Goal: Information Seeking & Learning: Check status

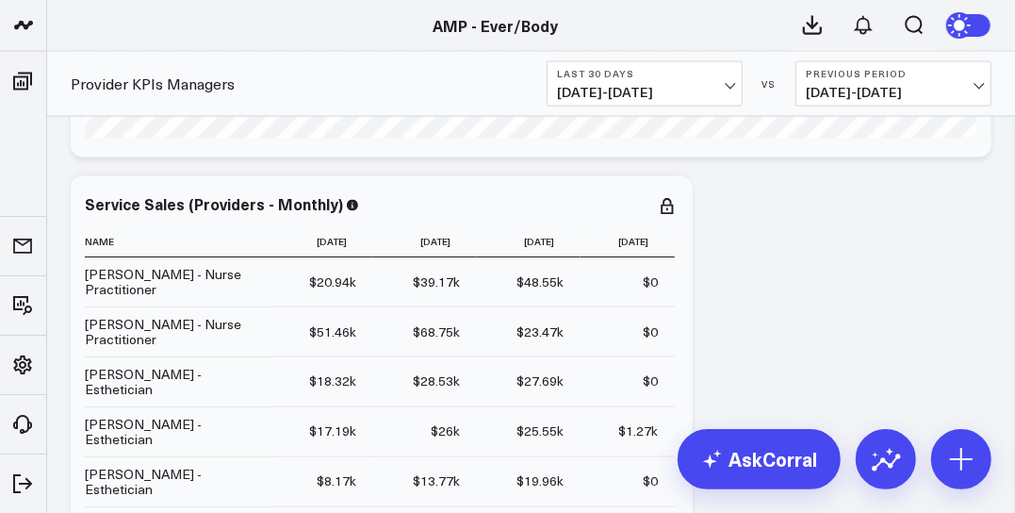
scroll to position [1512, 0]
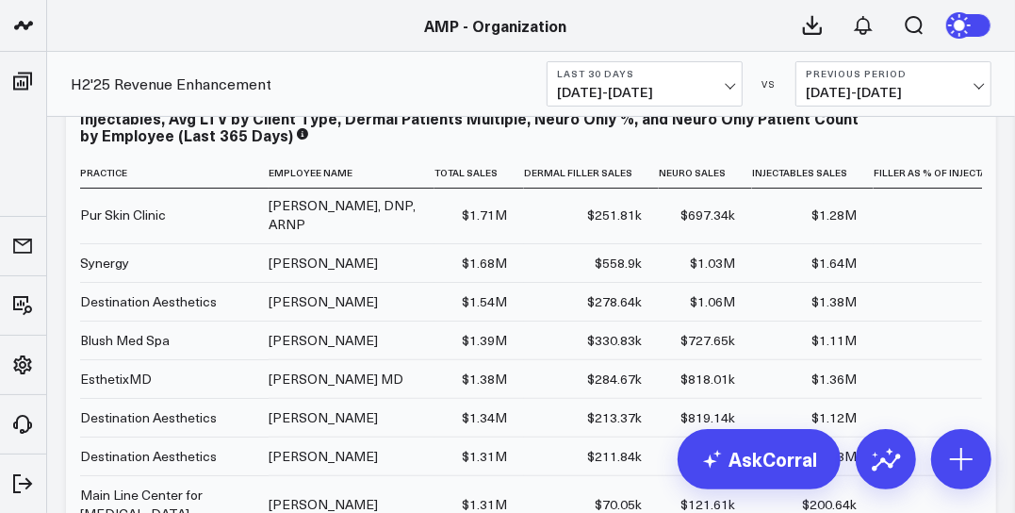
scroll to position [140, 0]
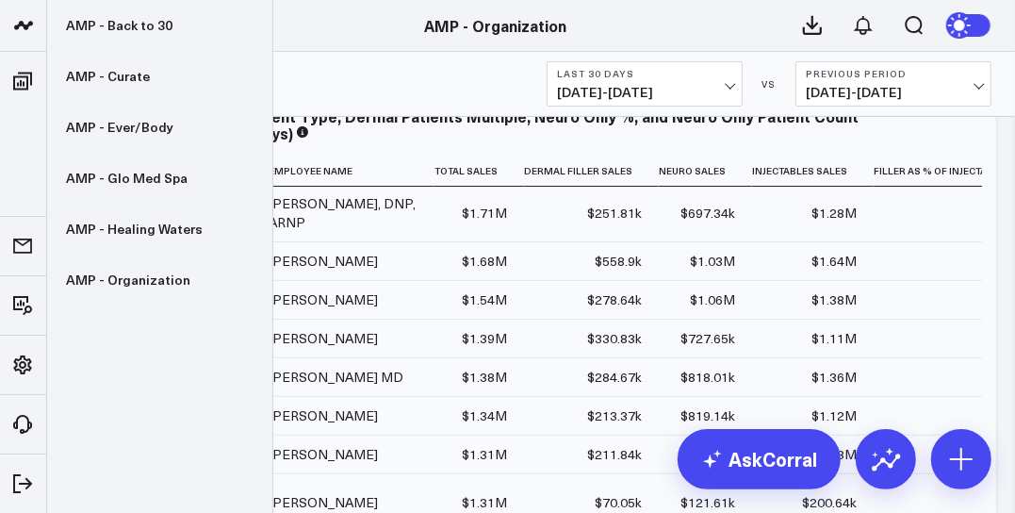
click at [32, 25] on icon at bounding box center [23, 25] width 23 height 23
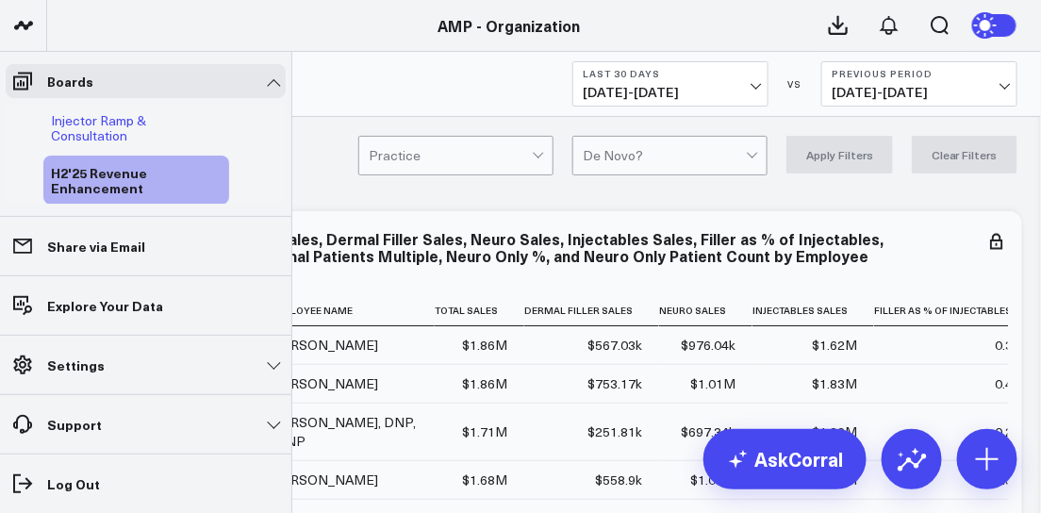
click at [60, 120] on span "Injector Ramp & Consultation" at bounding box center [98, 127] width 95 height 33
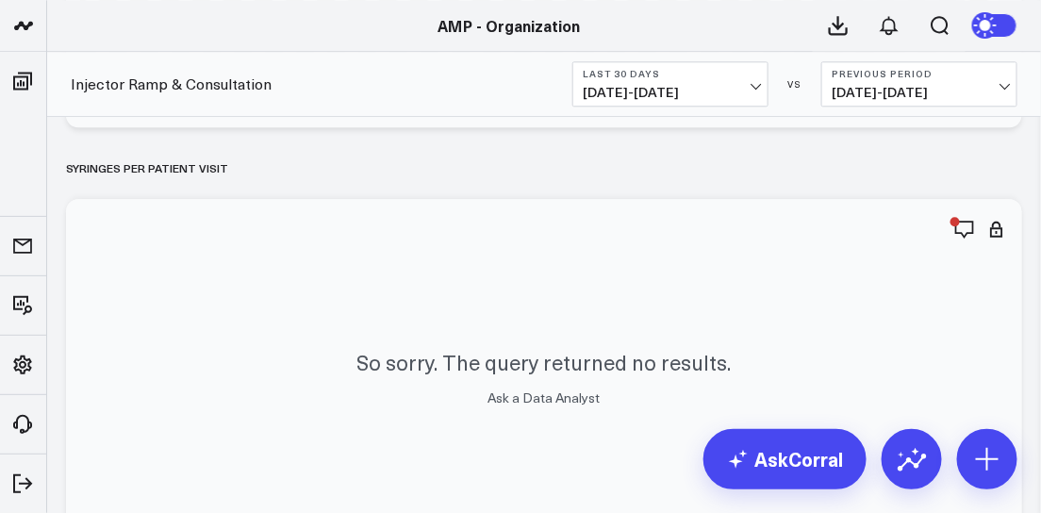
scroll to position [3150, 0]
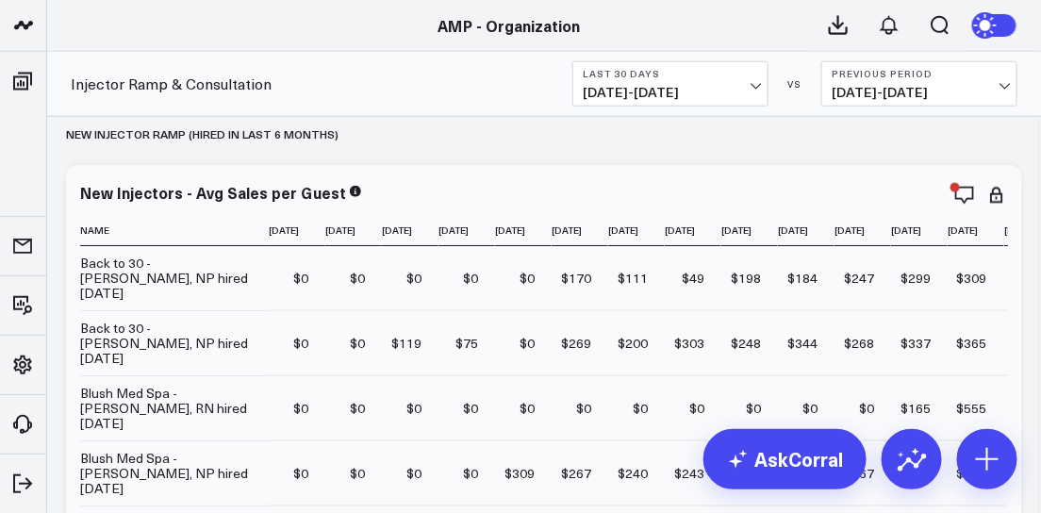
scroll to position [470, 0]
click at [901, 203] on icon "button" at bounding box center [900, 196] width 23 height 23
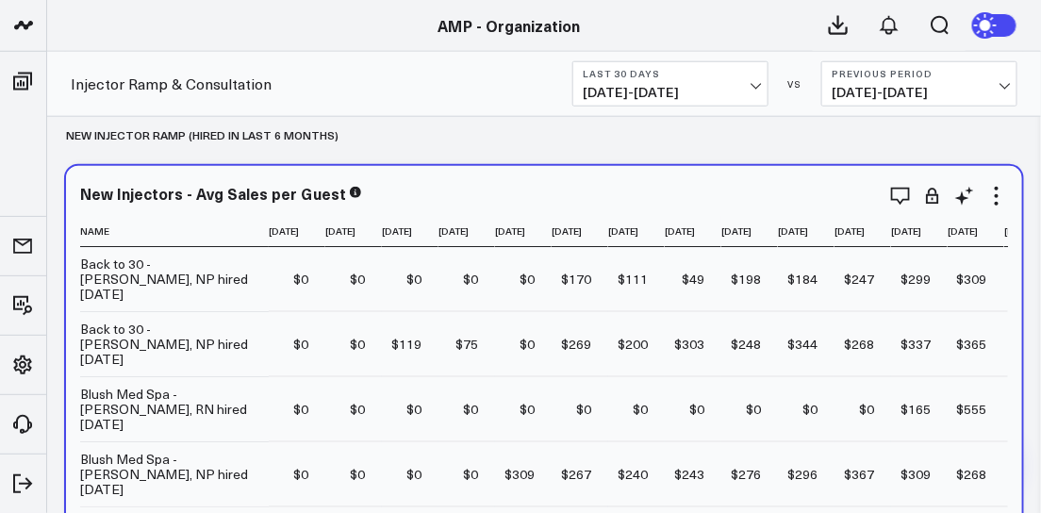
click at [734, 193] on div "New Injectors - Avg Sales per Guest" at bounding box center [544, 193] width 928 height 17
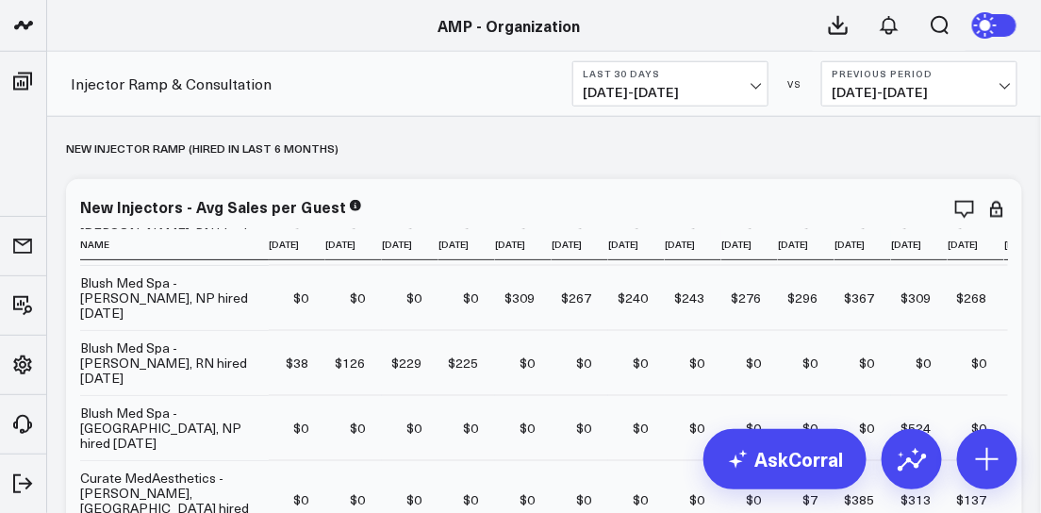
scroll to position [468, 0]
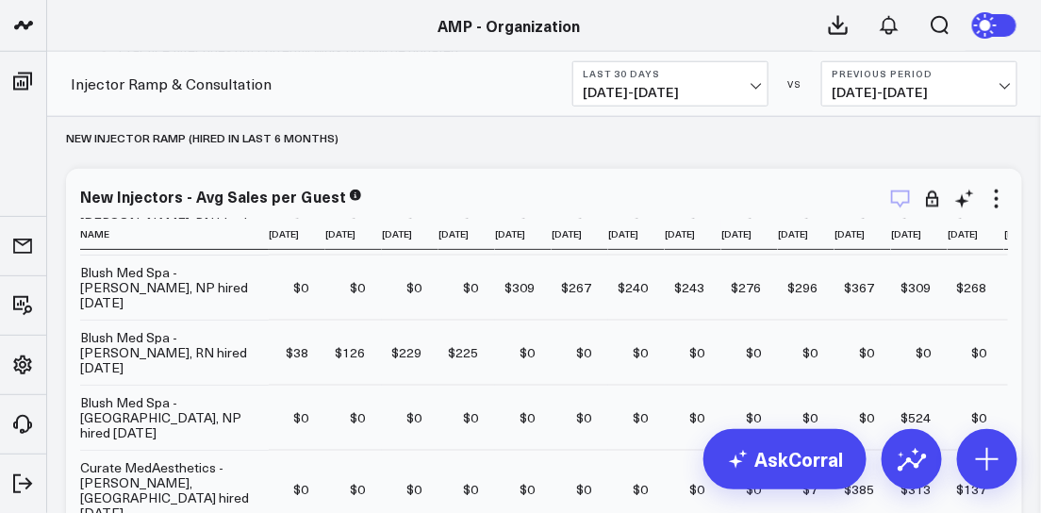
click at [896, 210] on icon "button" at bounding box center [900, 199] width 23 height 23
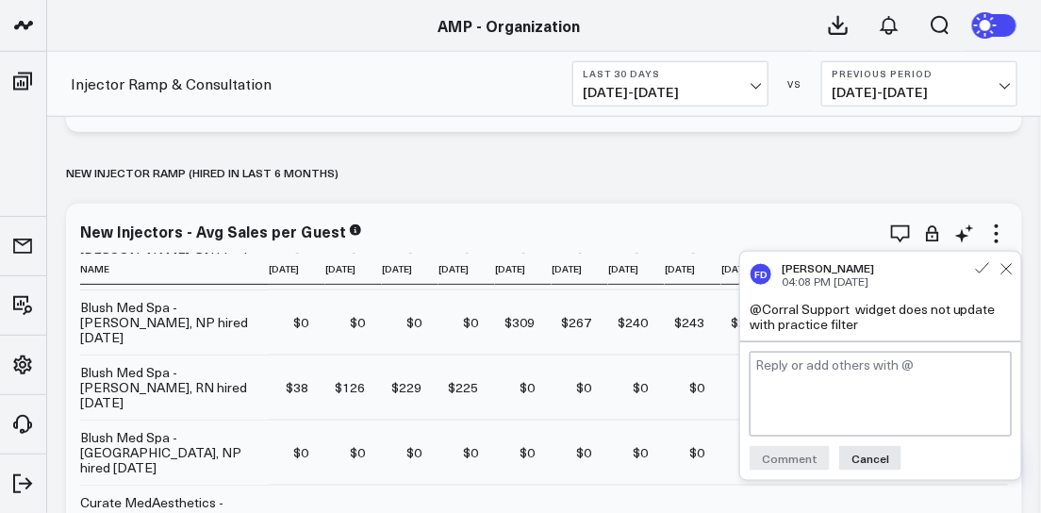
scroll to position [434, 0]
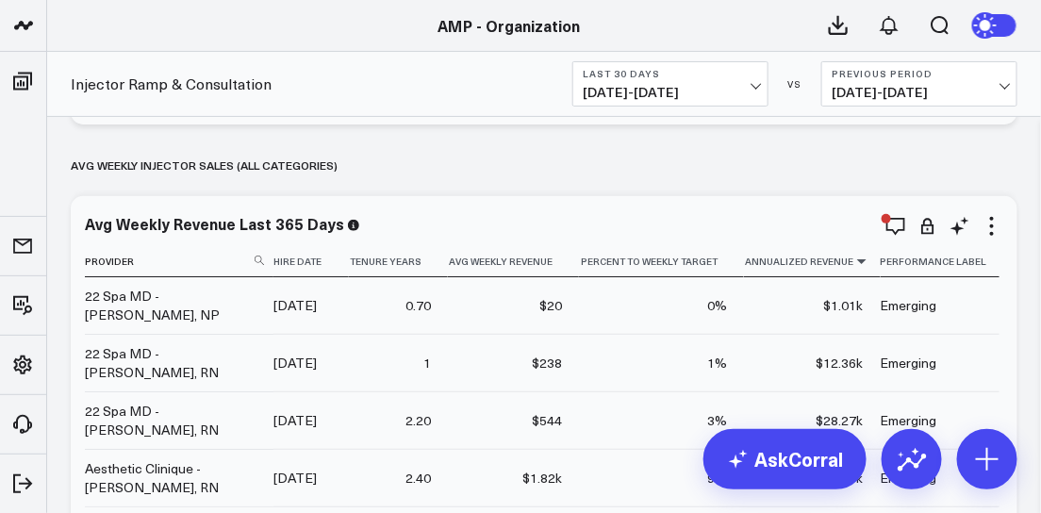
click at [860, 263] on icon at bounding box center [861, 260] width 15 height 11
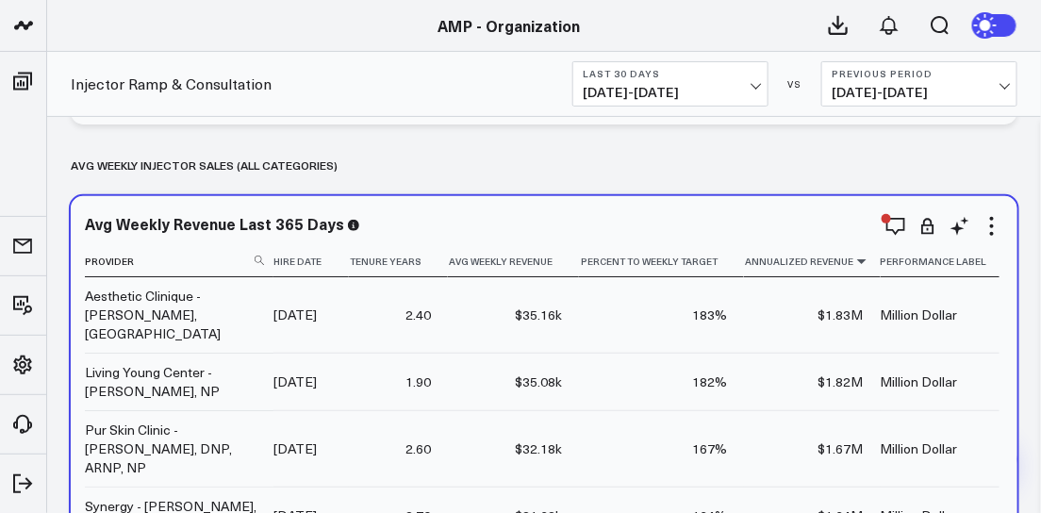
click at [859, 260] on icon at bounding box center [861, 260] width 15 height 11
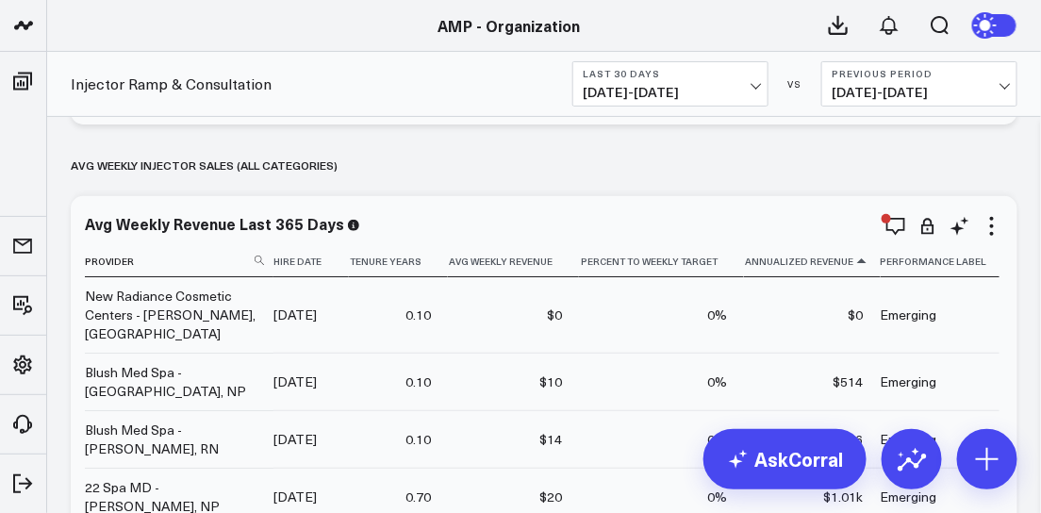
click at [859, 260] on icon at bounding box center [861, 260] width 15 height 11
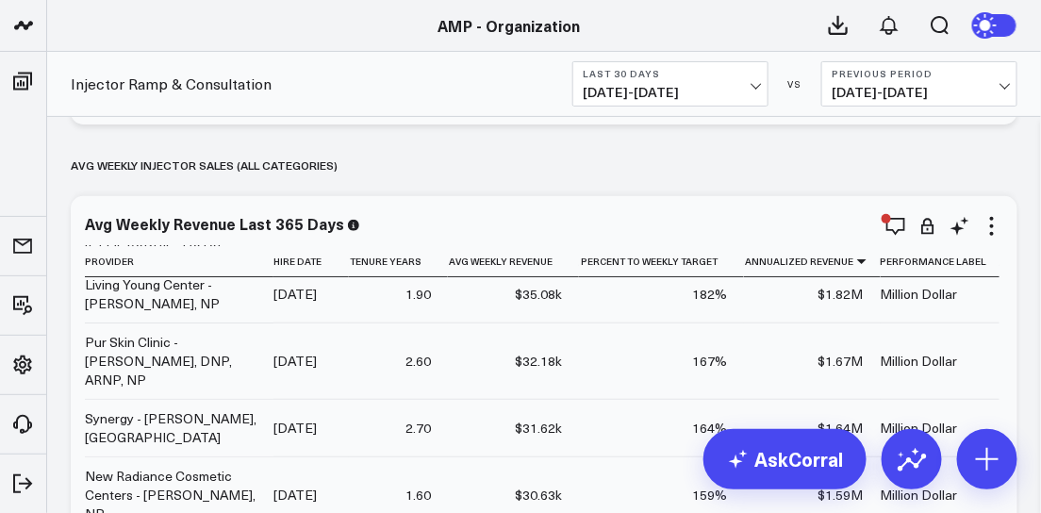
scroll to position [92, 0]
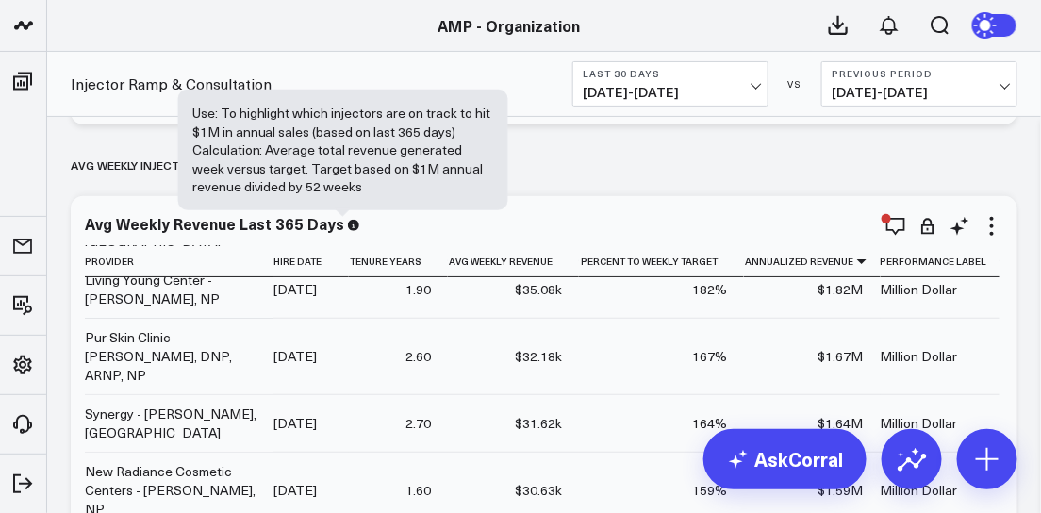
click at [348, 228] on icon at bounding box center [353, 225] width 11 height 11
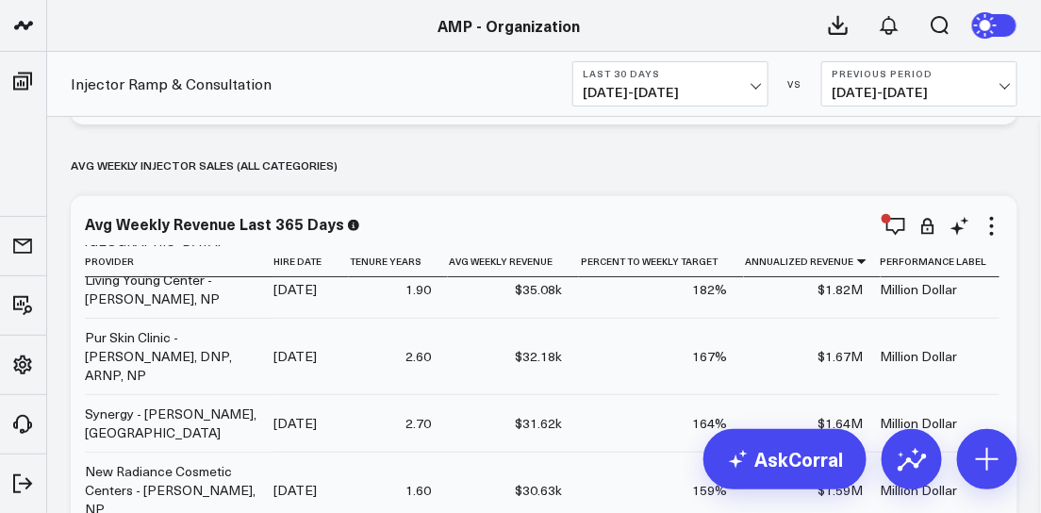
click at [348, 229] on icon at bounding box center [353, 225] width 11 height 11
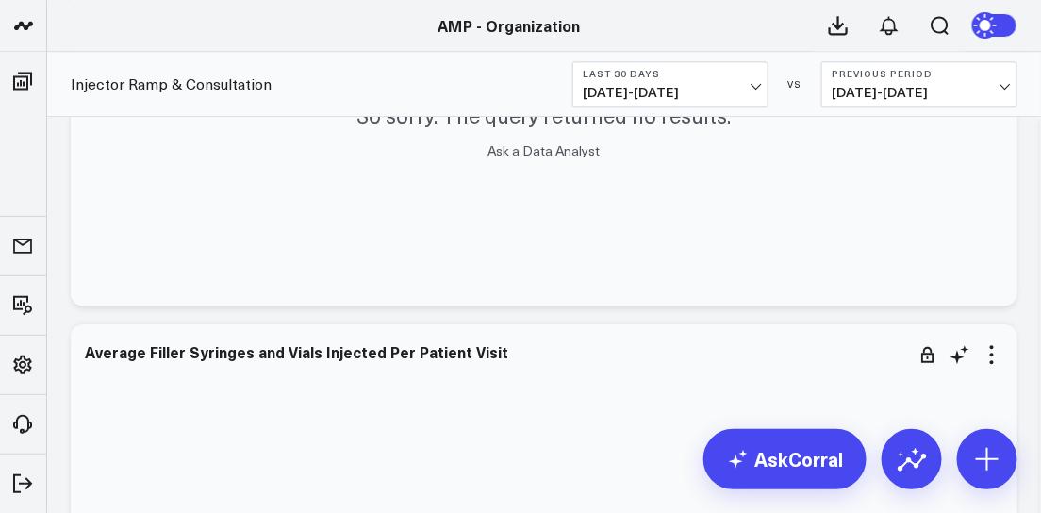
scroll to position [2835, 0]
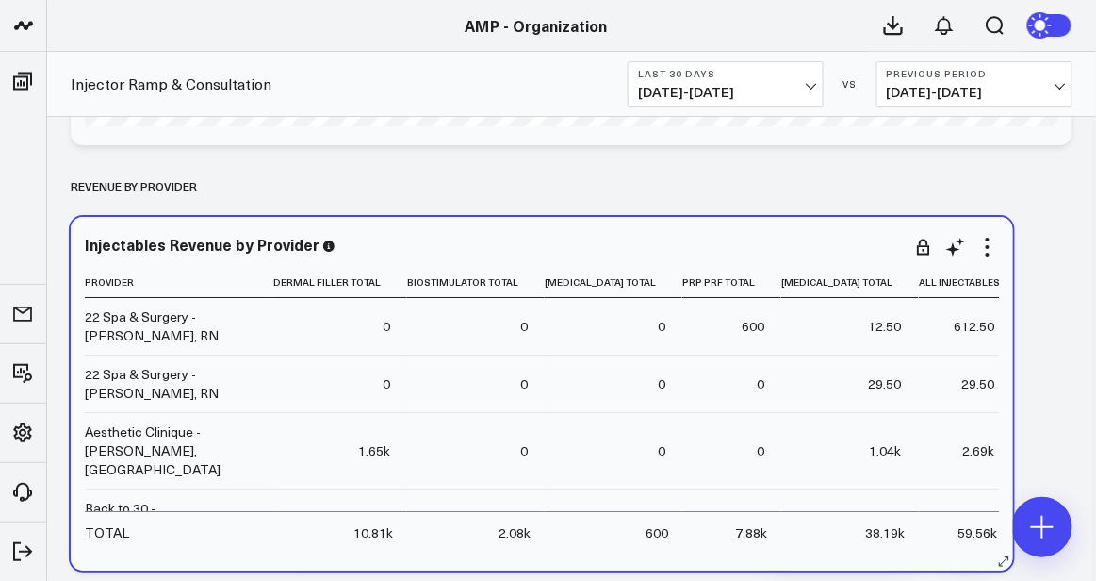
click at [175, 427] on div "Aesthetic Clinique - [PERSON_NAME], [GEOGRAPHIC_DATA]" at bounding box center [171, 450] width 172 height 57
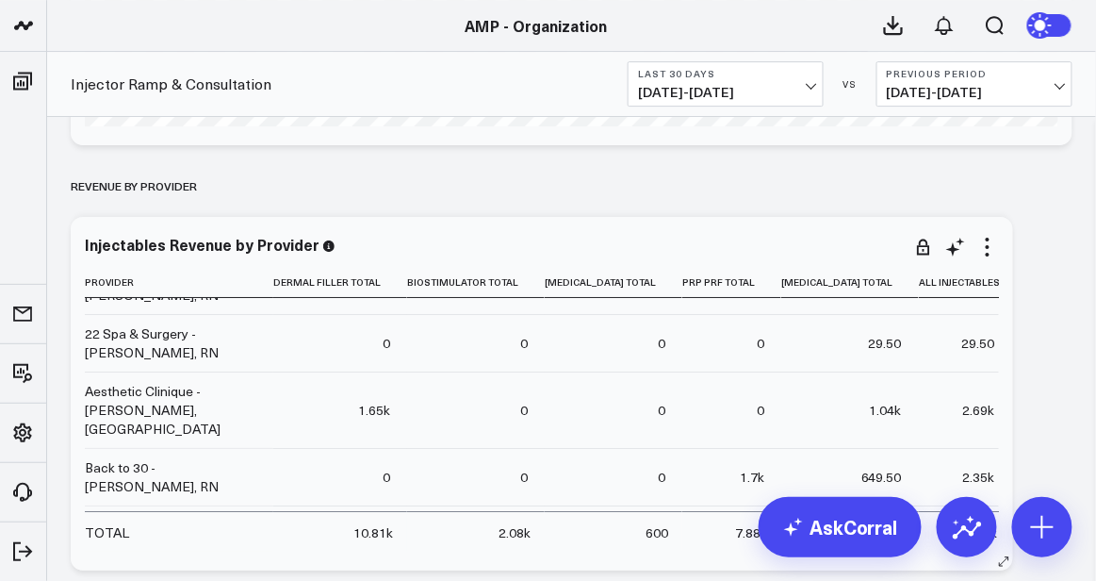
scroll to position [44, 0]
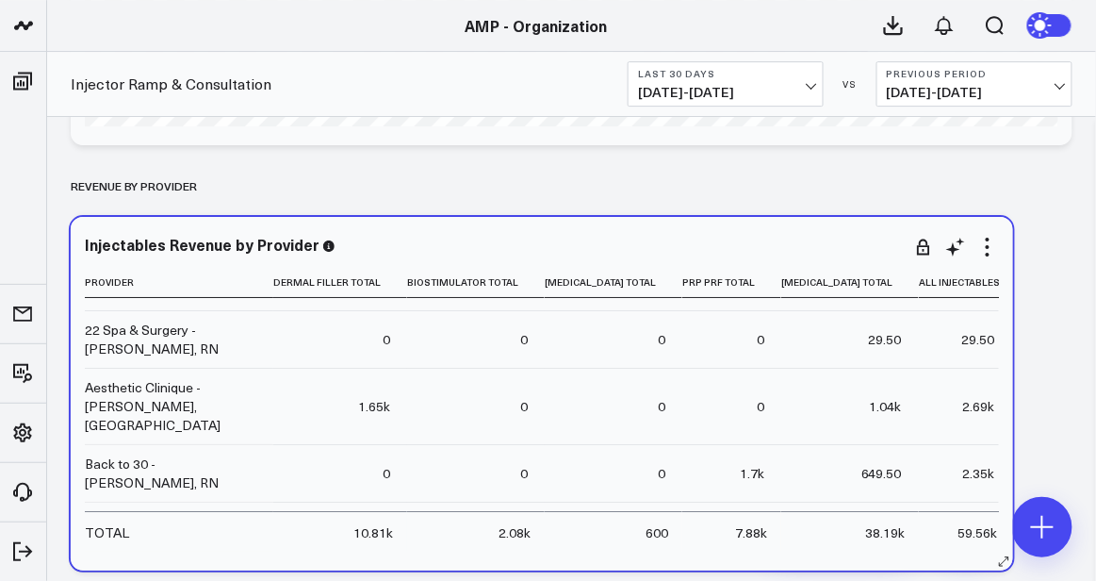
click at [515, 397] on td "0" at bounding box center [476, 406] width 138 height 76
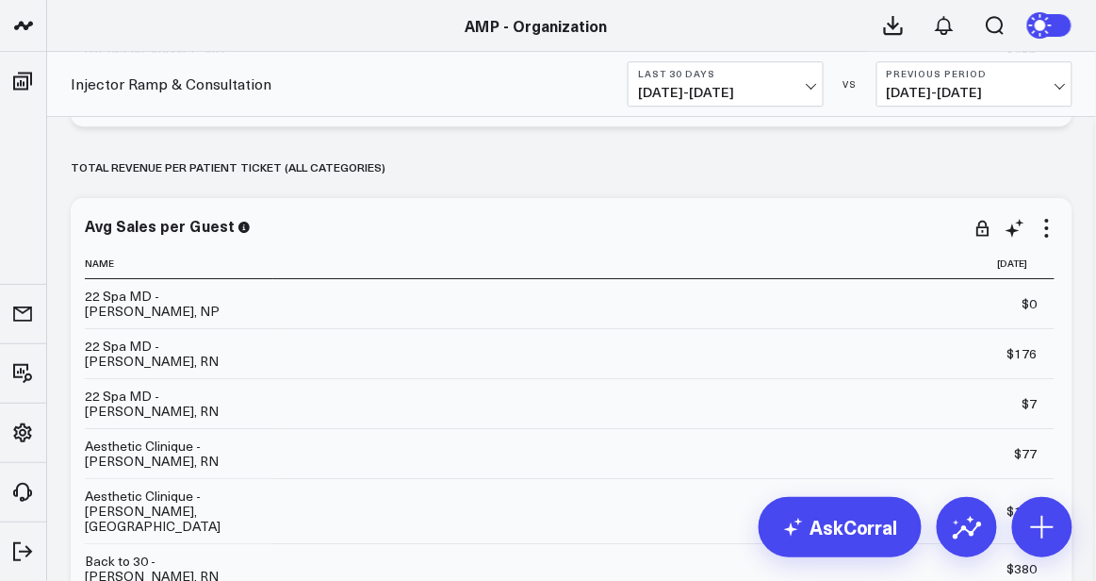
scroll to position [8202, 0]
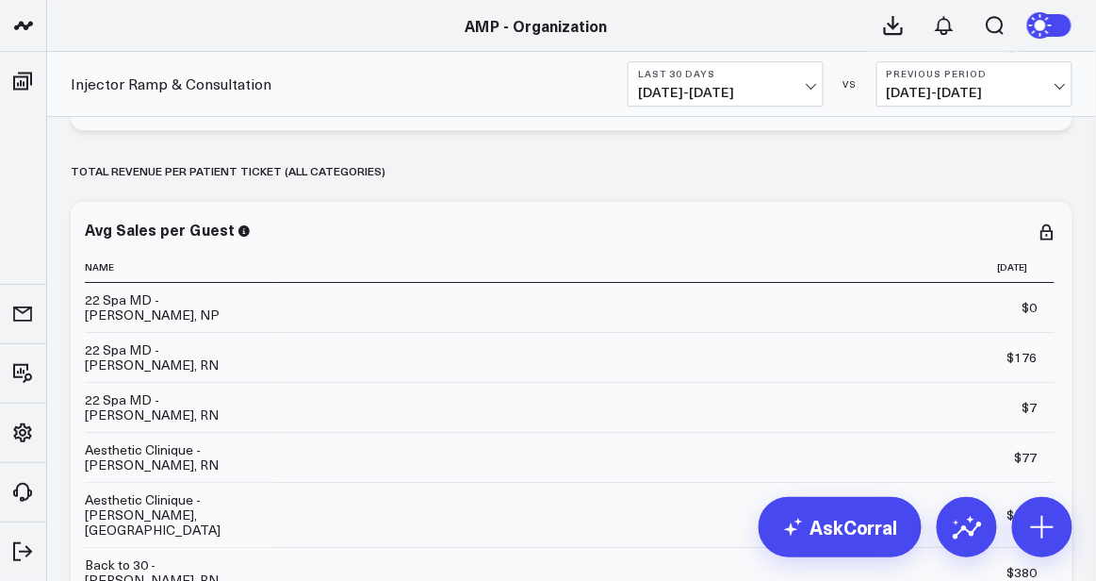
click at [788, 79] on button "Last 30 Days 08/04/25 - 09/02/25" at bounding box center [726, 83] width 196 height 45
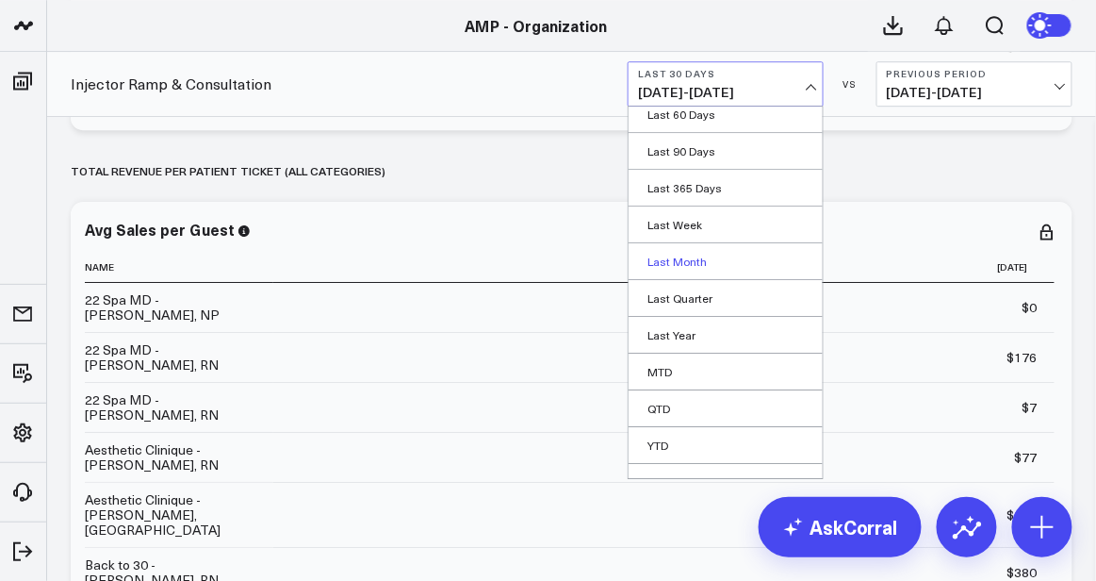
scroll to position [134, 0]
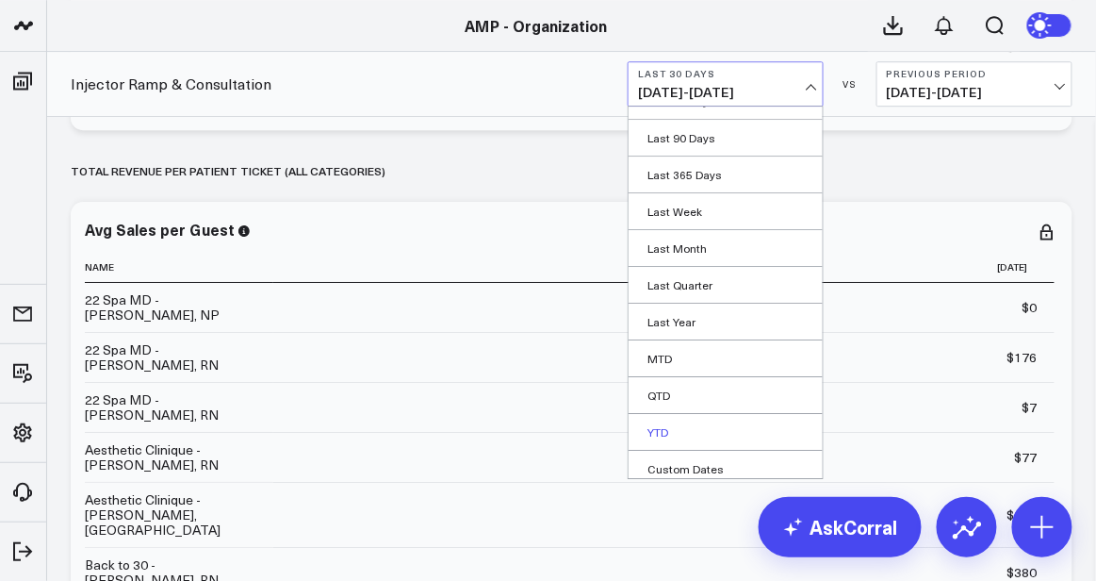
click at [667, 423] on link "YTD" at bounding box center [726, 432] width 194 height 36
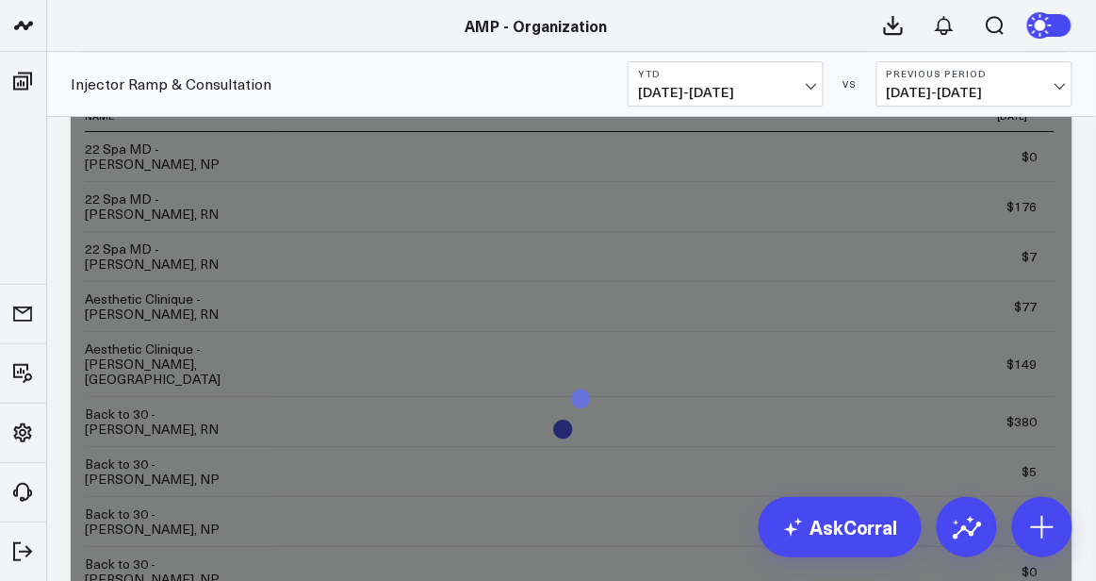
scroll to position [8114, 0]
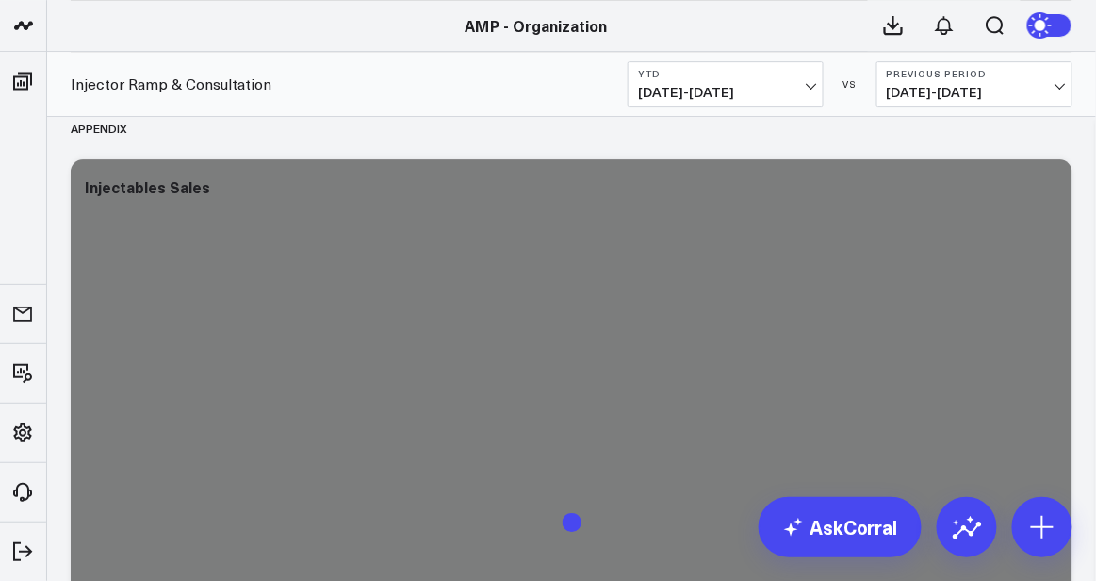
scroll to position [8327, 0]
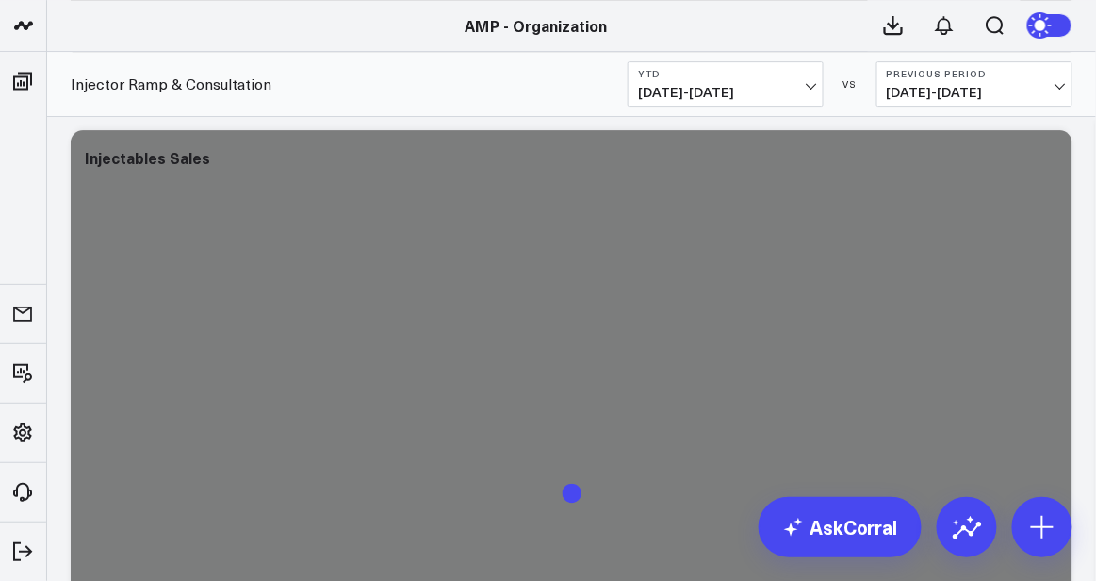
click at [811, 78] on b "YTD" at bounding box center [725, 73] width 175 height 11
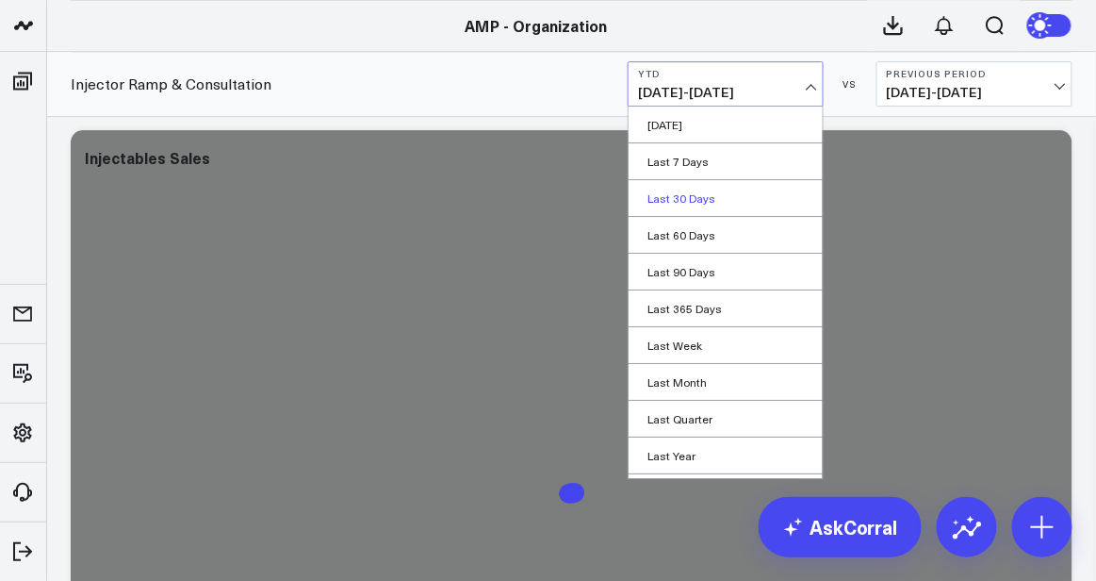
click at [703, 196] on link "Last 30 Days" at bounding box center [726, 198] width 194 height 36
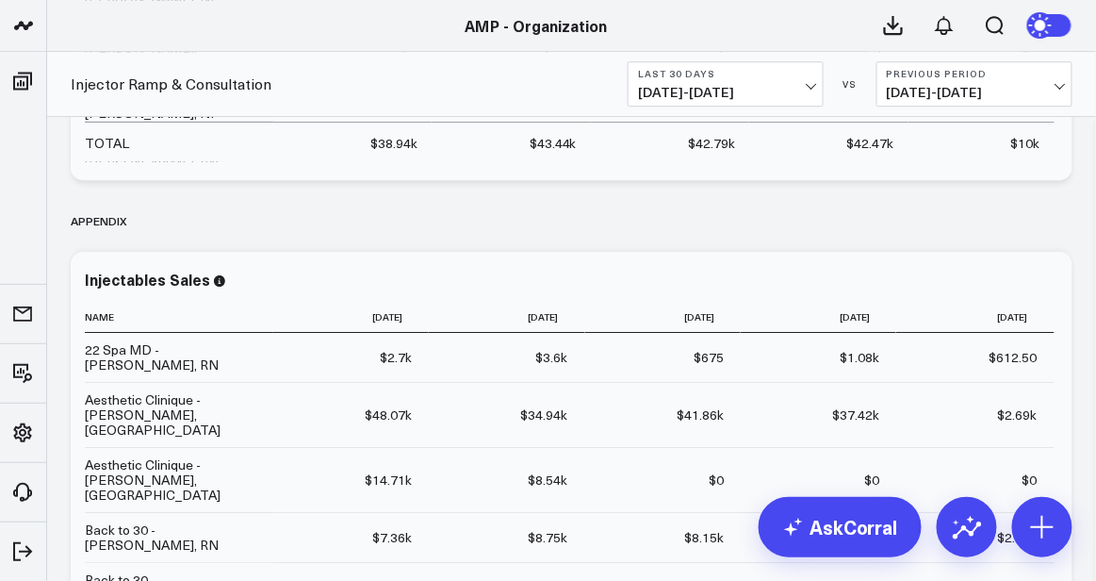
scroll to position [8231, 0]
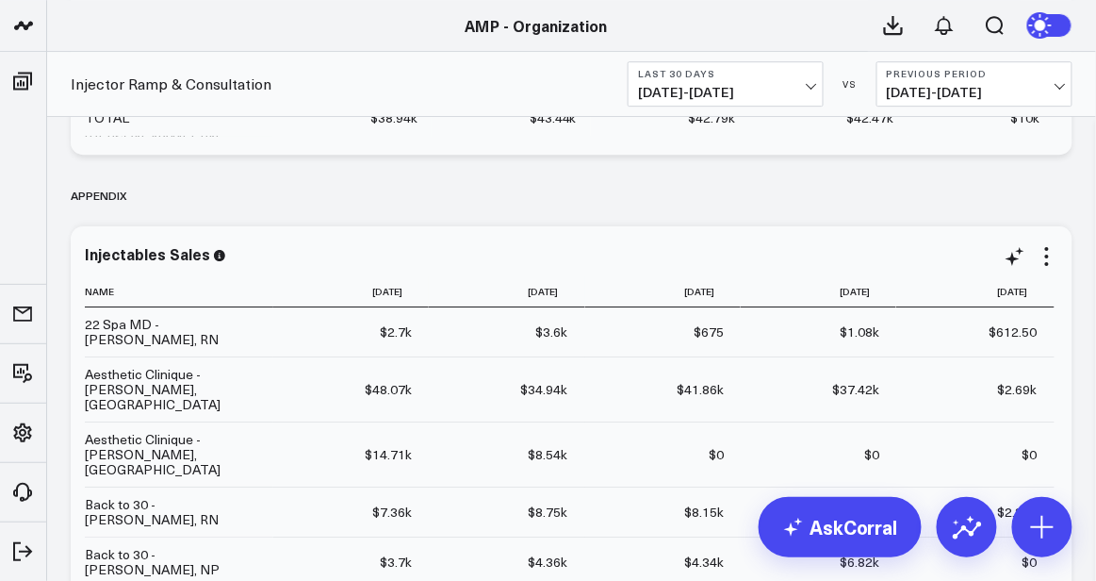
click at [220, 260] on icon at bounding box center [219, 255] width 11 height 11
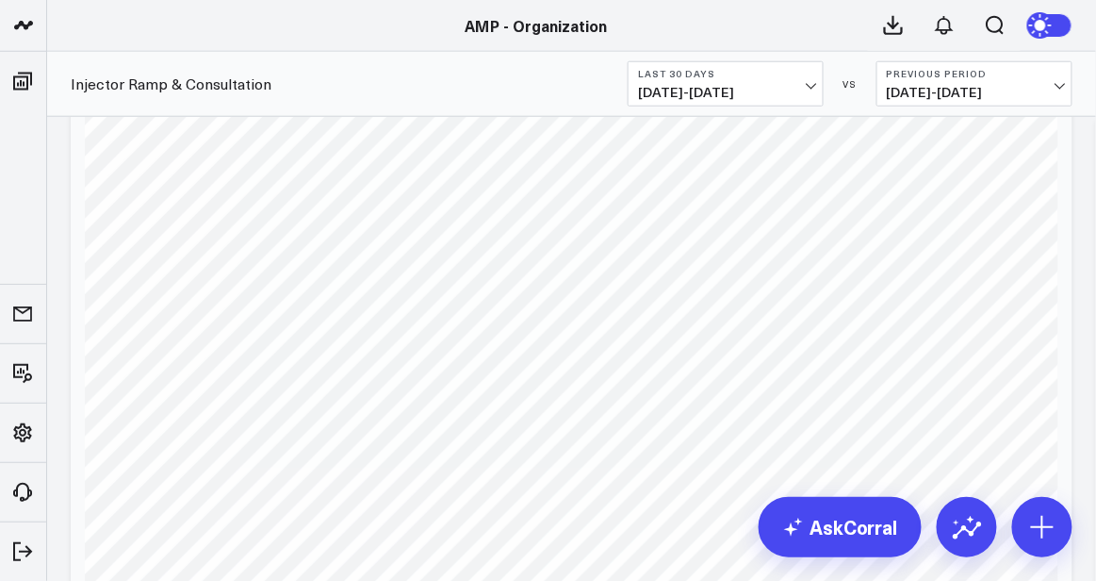
scroll to position [3820, 0]
